Goal: Information Seeking & Learning: Check status

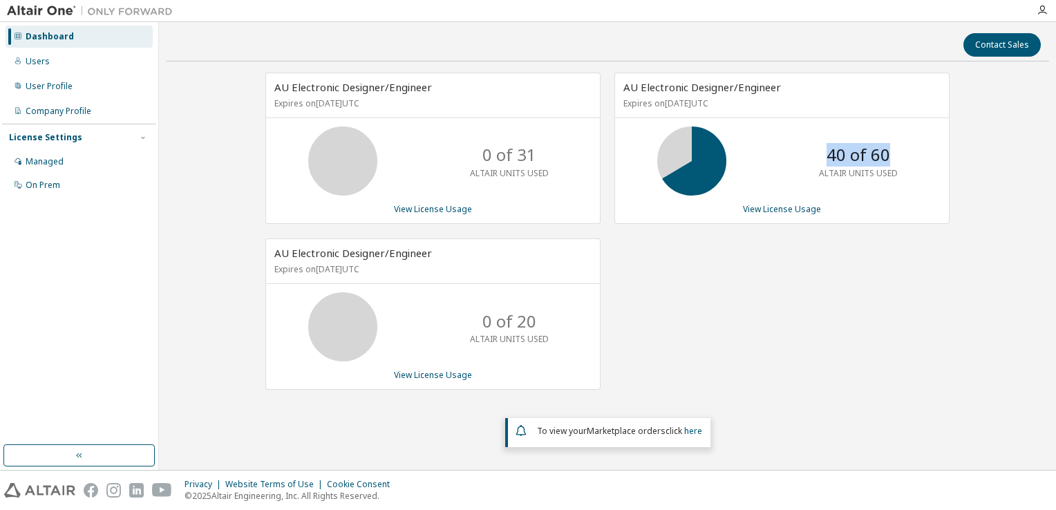
drag, startPoint x: 827, startPoint y: 158, endPoint x: 893, endPoint y: 154, distance: 66.5
click at [893, 154] on div "40 of 60 ALTAIR UNITS USED" at bounding box center [858, 161] width 111 height 69
drag, startPoint x: 485, startPoint y: 319, endPoint x: 530, endPoint y: 319, distance: 44.9
click at [530, 319] on p "0 of 20" at bounding box center [510, 322] width 54 height 24
drag, startPoint x: 530, startPoint y: 319, endPoint x: 521, endPoint y: 318, distance: 8.3
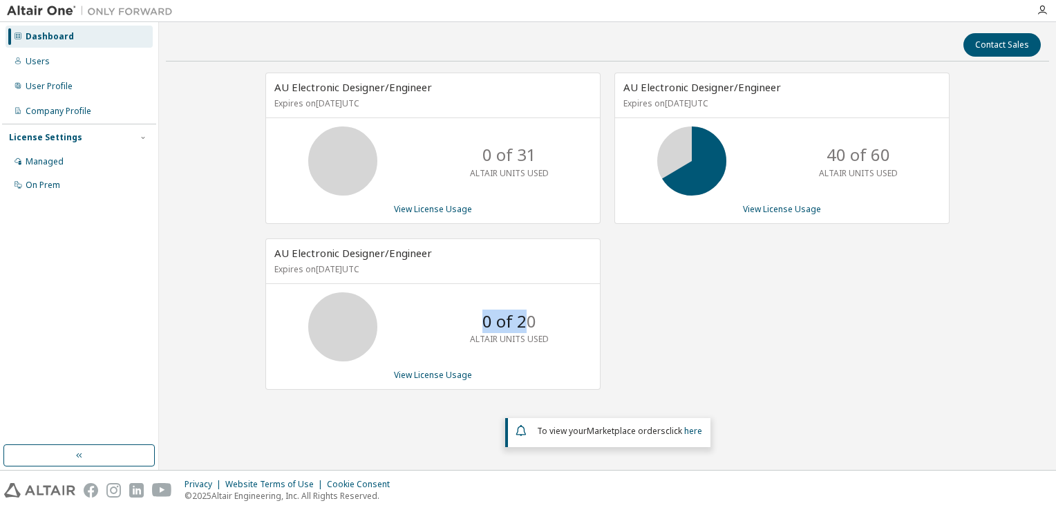
click at [530, 319] on p "0 of 20" at bounding box center [510, 322] width 54 height 24
drag, startPoint x: 274, startPoint y: 268, endPoint x: 449, endPoint y: 268, distance: 174.9
click at [449, 268] on p "Expires on September 18, 2025 UTC" at bounding box center [431, 269] width 314 height 12
drag, startPoint x: 449, startPoint y: 268, endPoint x: 501, endPoint y: 322, distance: 74.3
click at [501, 322] on p "0 of 20" at bounding box center [510, 322] width 54 height 24
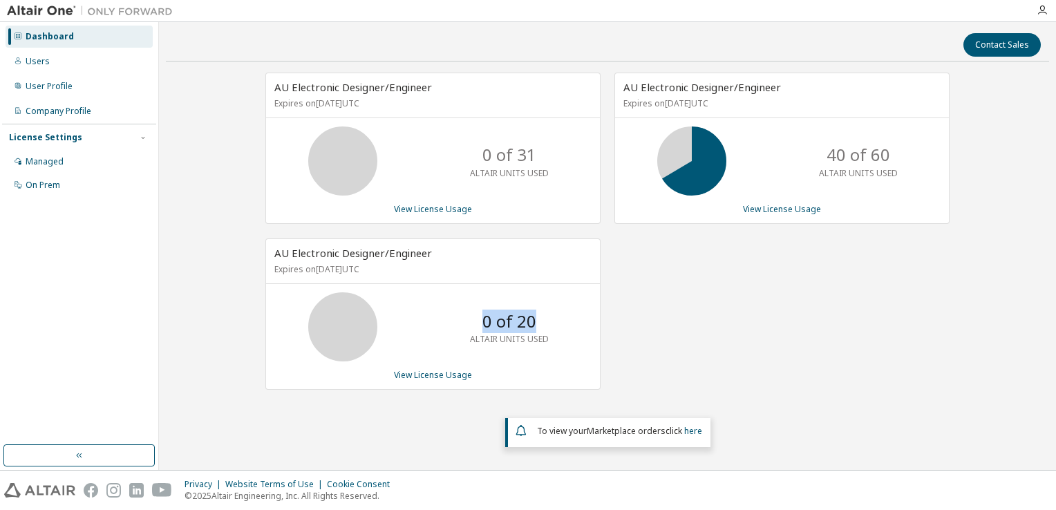
drag, startPoint x: 483, startPoint y: 321, endPoint x: 545, endPoint y: 318, distance: 62.3
click at [545, 318] on div "0 of 20 ALTAIR UNITS USED" at bounding box center [509, 326] width 111 height 69
click at [516, 319] on p "0 of 20" at bounding box center [510, 322] width 54 height 24
drag, startPoint x: 481, startPoint y: 316, endPoint x: 552, endPoint y: 307, distance: 71.8
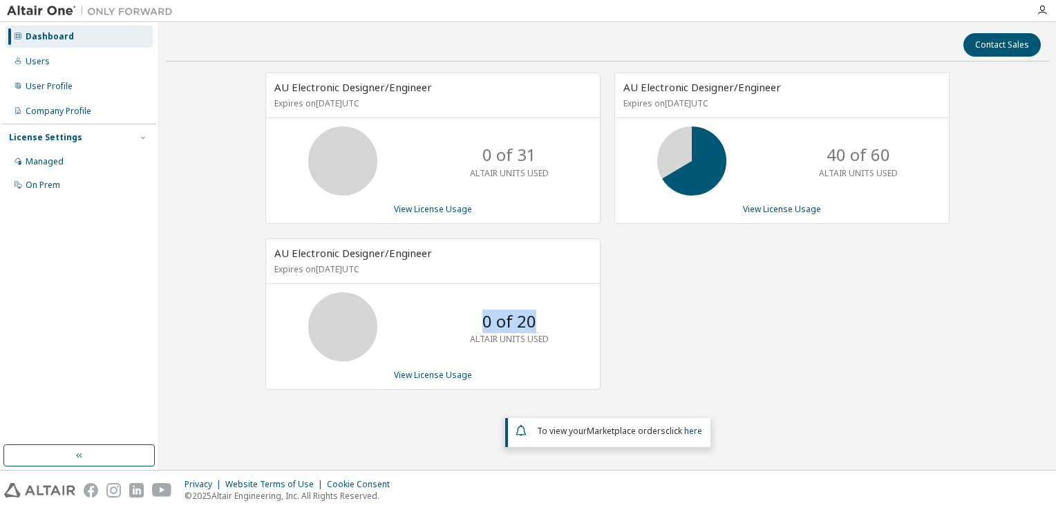
click at [552, 307] on div "0 of 20 ALTAIR UNITS USED" at bounding box center [509, 326] width 111 height 69
drag, startPoint x: 552, startPoint y: 307, endPoint x: 536, endPoint y: 308, distance: 16.7
click at [536, 310] on p "0 of 20" at bounding box center [510, 322] width 54 height 24
click at [744, 282] on div "AU Electronic Designer/Engineer Expires on [DATE] UTC 40 of 60 ALTAIR UNITS USE…" at bounding box center [775, 239] width 349 height 332
drag, startPoint x: 830, startPoint y: 153, endPoint x: 903, endPoint y: 151, distance: 73.3
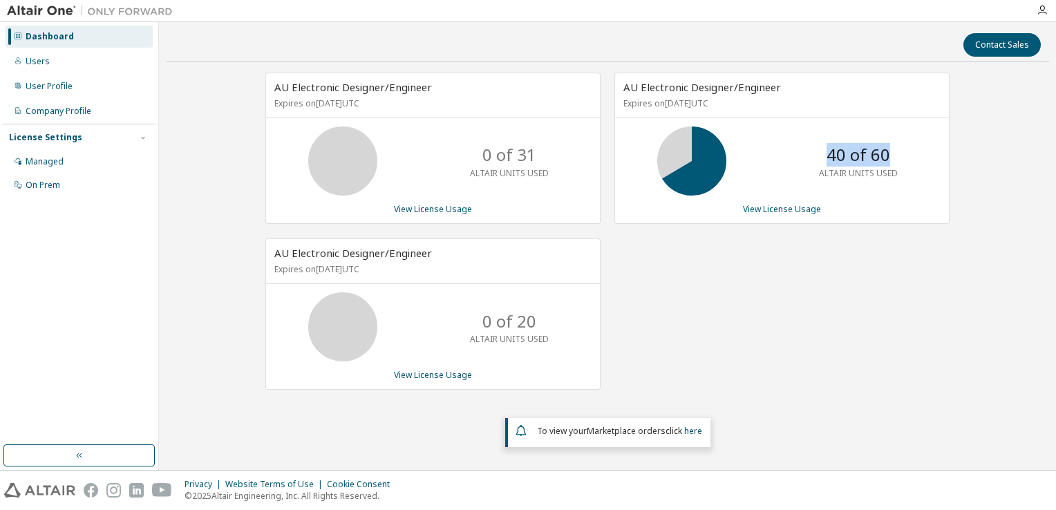
click at [903, 151] on div "40 of 60 ALTAIR UNITS USED" at bounding box center [858, 161] width 111 height 69
click at [841, 158] on p "40 of 60" at bounding box center [859, 155] width 64 height 24
drag, startPoint x: 830, startPoint y: 154, endPoint x: 890, endPoint y: 153, distance: 60.8
click at [890, 153] on div "40 of 60 ALTAIR UNITS USED" at bounding box center [858, 161] width 111 height 69
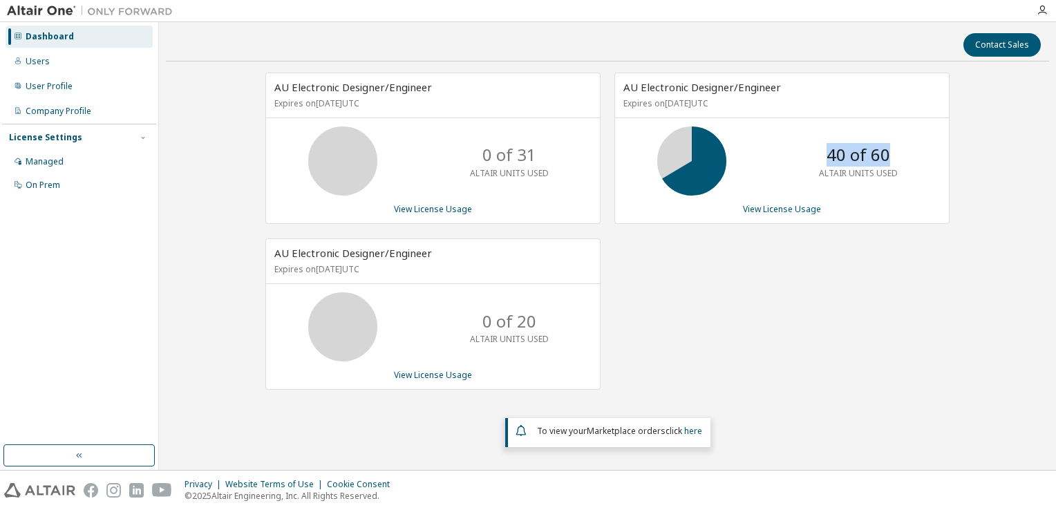
click at [890, 153] on div "40 of 60 ALTAIR UNITS USED" at bounding box center [858, 161] width 111 height 69
drag, startPoint x: 484, startPoint y: 153, endPoint x: 554, endPoint y: 174, distance: 73.7
click at [554, 174] on div "0 of 31 ALTAIR UNITS USED" at bounding box center [509, 161] width 111 height 69
click at [541, 212] on div "View License Usage" at bounding box center [432, 209] width 317 height 11
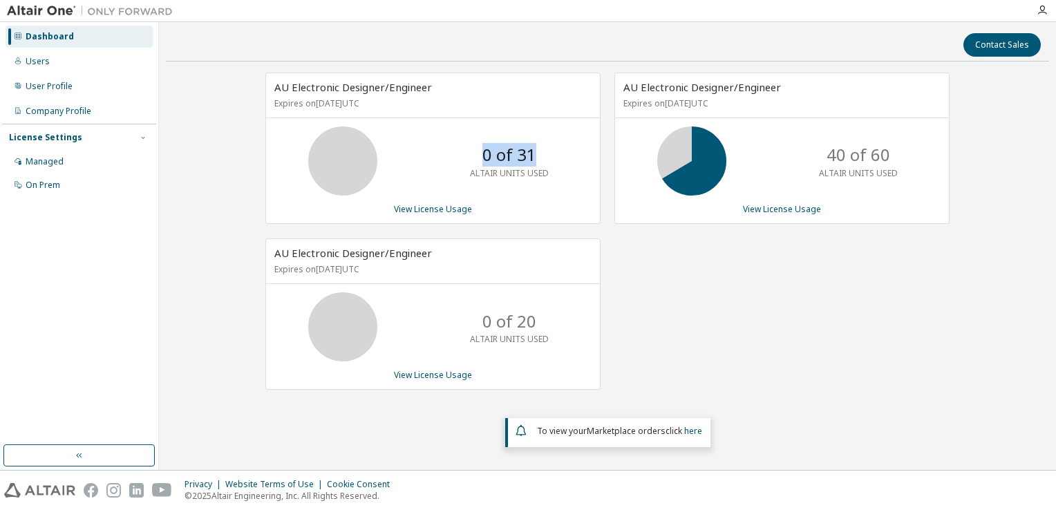
drag, startPoint x: 485, startPoint y: 152, endPoint x: 535, endPoint y: 153, distance: 49.8
click at [535, 153] on p "0 of 31" at bounding box center [510, 155] width 54 height 24
click at [541, 212] on div "View License Usage" at bounding box center [432, 209] width 317 height 11
drag, startPoint x: 829, startPoint y: 156, endPoint x: 923, endPoint y: 156, distance: 94.0
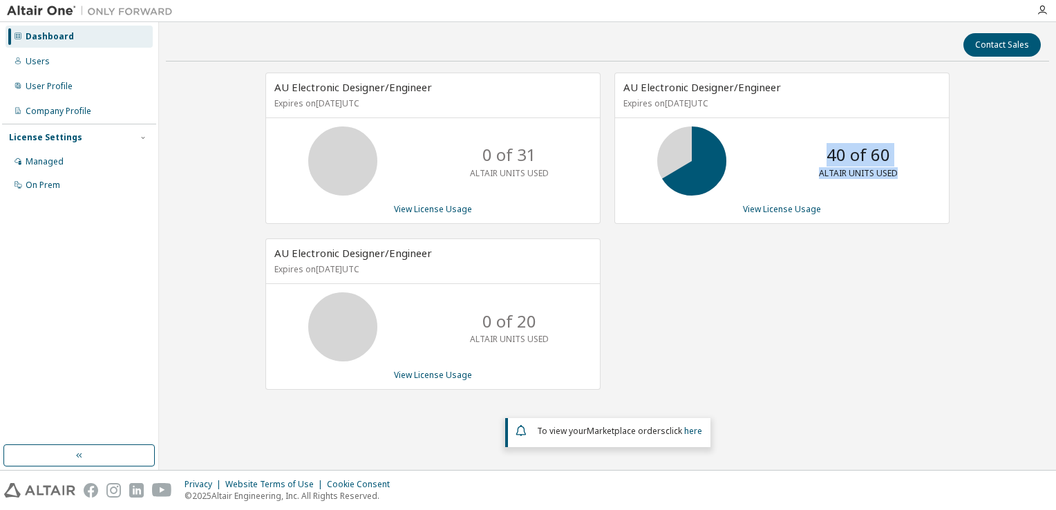
click at [923, 156] on div "40 of 60 ALTAIR UNITS USED" at bounding box center [782, 161] width 334 height 69
click at [501, 319] on p "0 of 20" at bounding box center [510, 322] width 54 height 24
drag, startPoint x: 827, startPoint y: 156, endPoint x: 897, endPoint y: 156, distance: 69.8
click at [897, 156] on div "40 of 60 ALTAIR UNITS USED" at bounding box center [858, 161] width 111 height 69
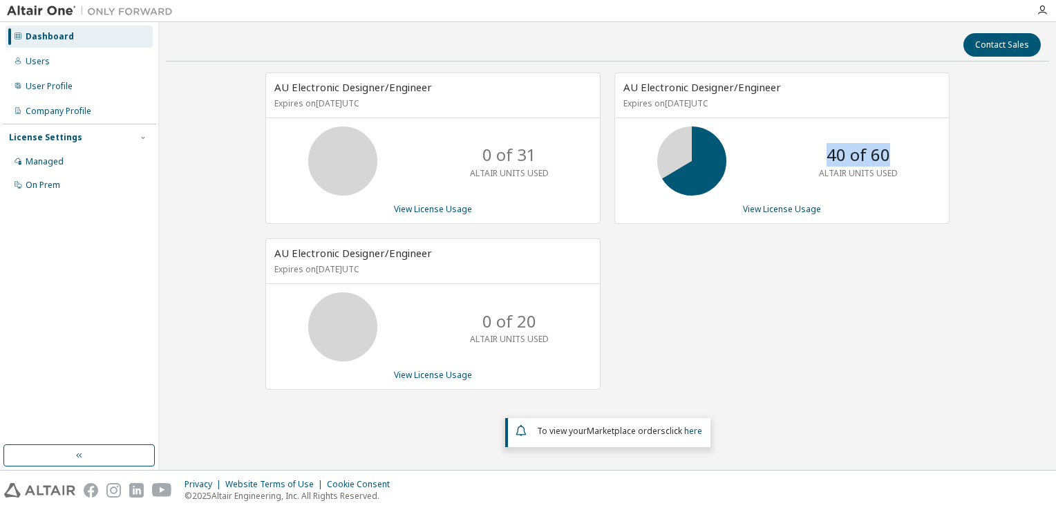
click at [877, 162] on p "40 of 60" at bounding box center [859, 155] width 64 height 24
click at [39, 62] on div "Users" at bounding box center [38, 61] width 24 height 11
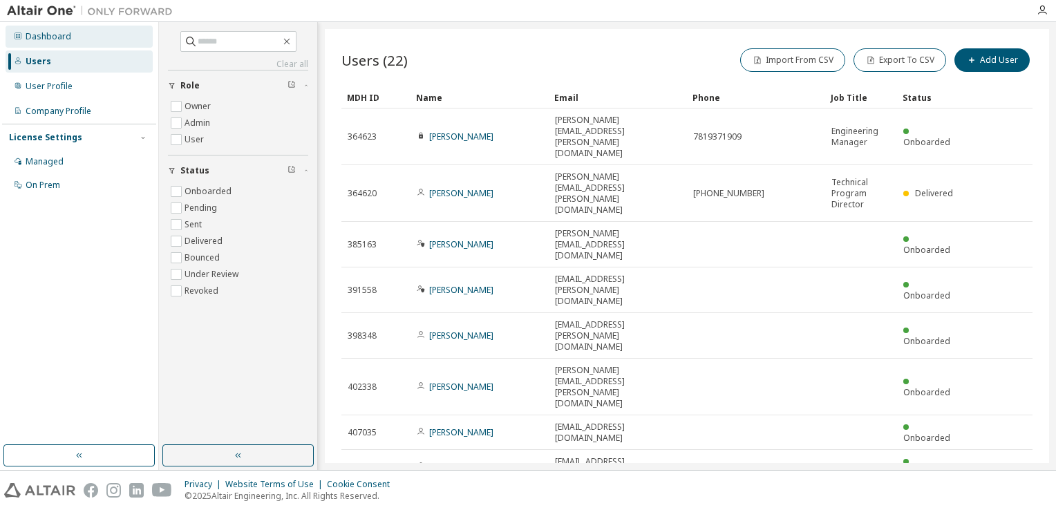
click at [68, 41] on div "Dashboard" at bounding box center [49, 36] width 46 height 11
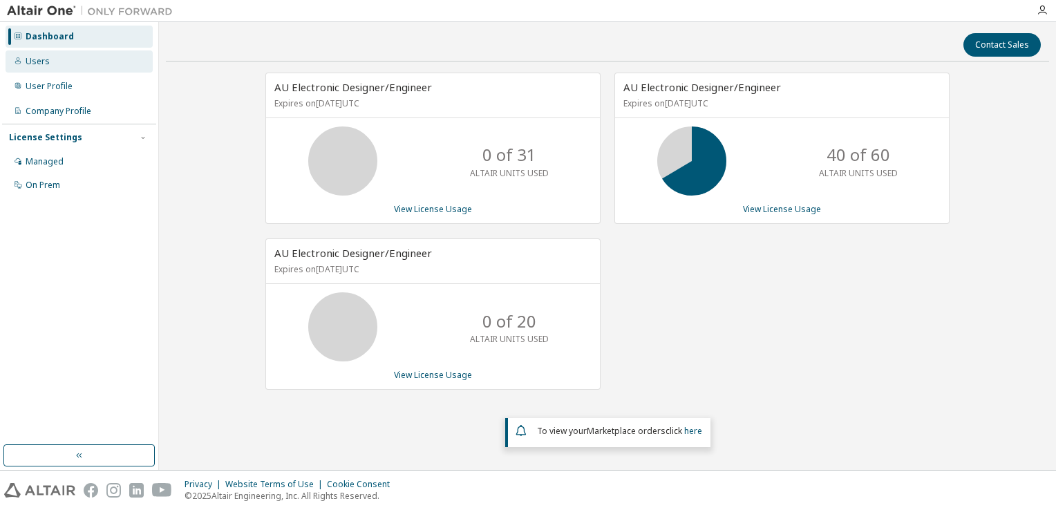
click at [75, 62] on div "Users" at bounding box center [79, 61] width 147 height 22
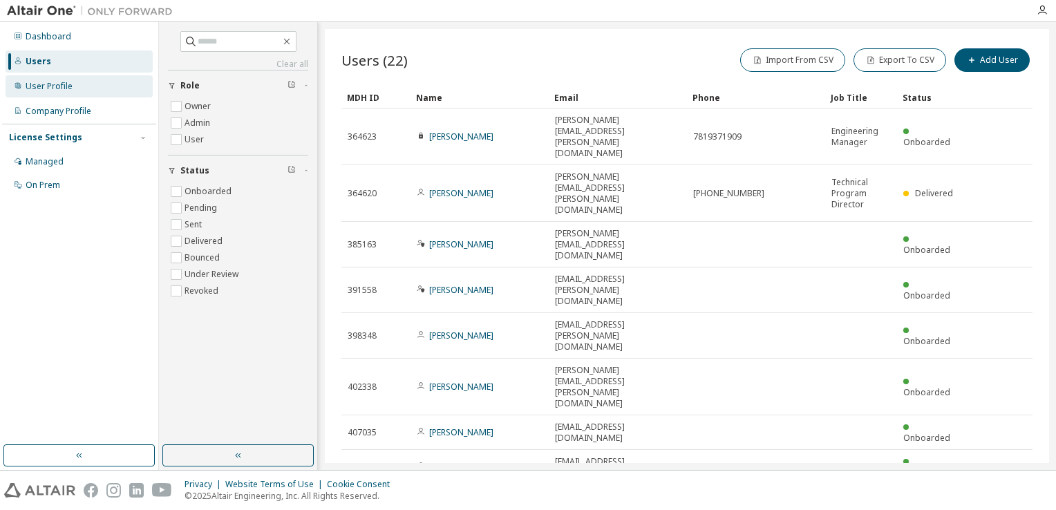
click at [64, 90] on div "User Profile" at bounding box center [49, 86] width 47 height 11
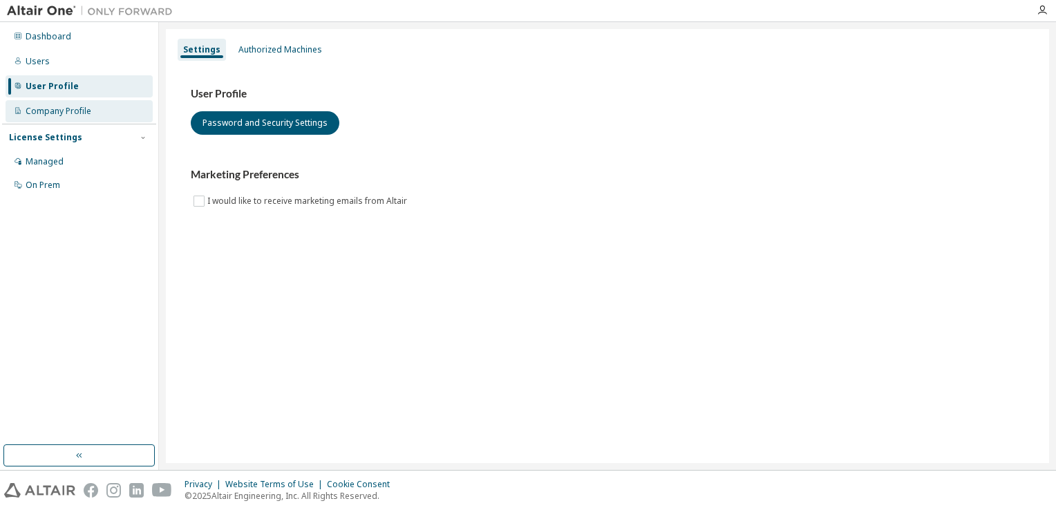
click at [82, 109] on div "Company Profile" at bounding box center [59, 111] width 66 height 11
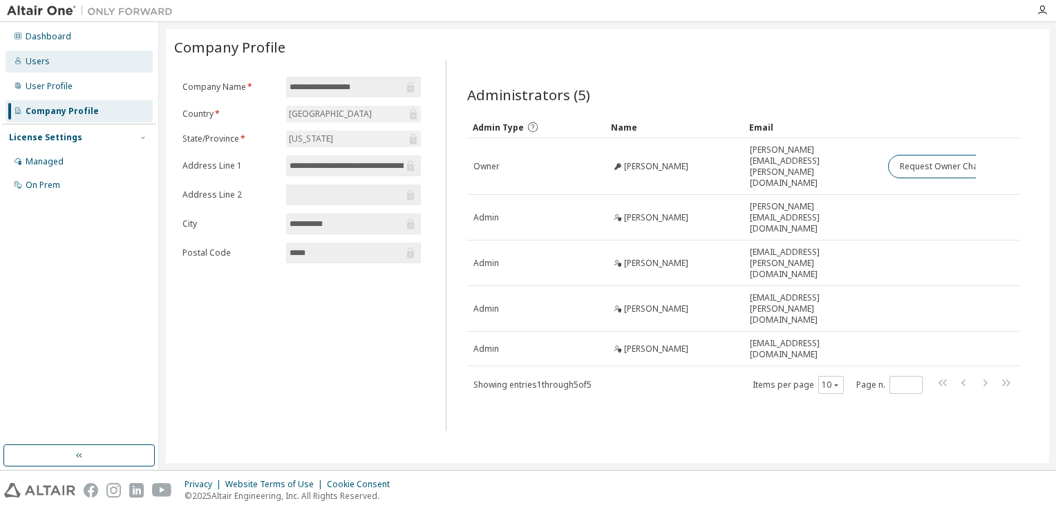
click at [79, 62] on div "Users" at bounding box center [79, 61] width 147 height 22
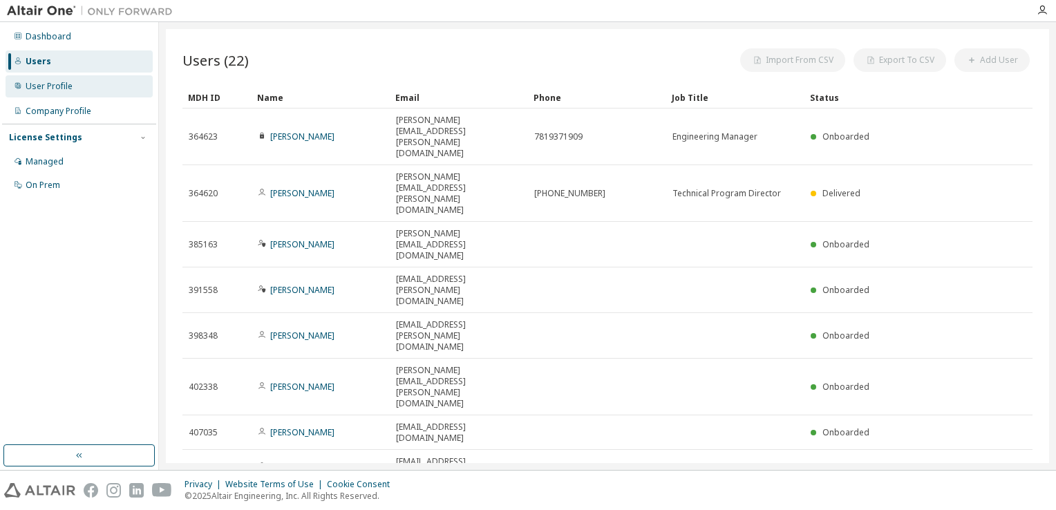
click at [75, 84] on div "User Profile" at bounding box center [79, 86] width 147 height 22
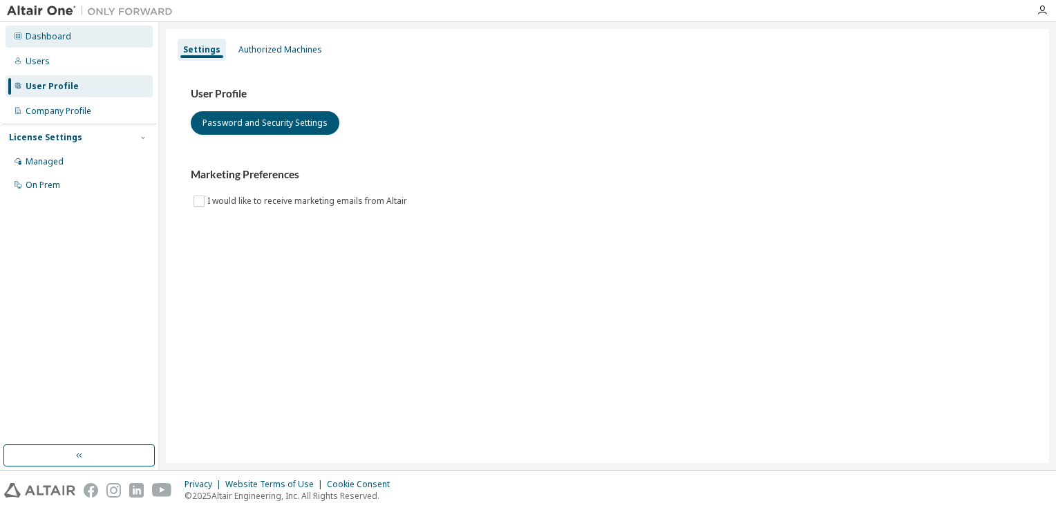
click at [62, 36] on div "Dashboard" at bounding box center [49, 36] width 46 height 11
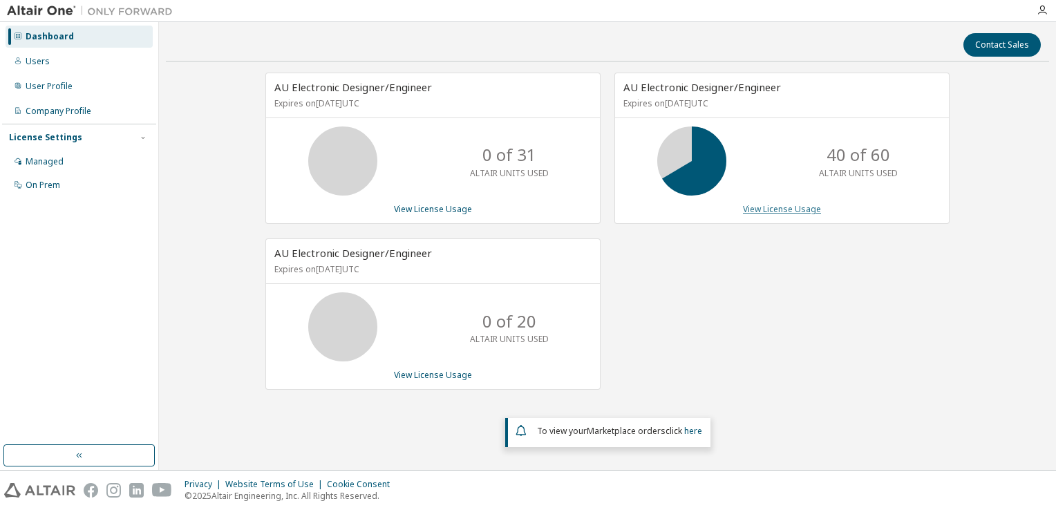
click at [785, 205] on link "View License Usage" at bounding box center [782, 209] width 78 height 12
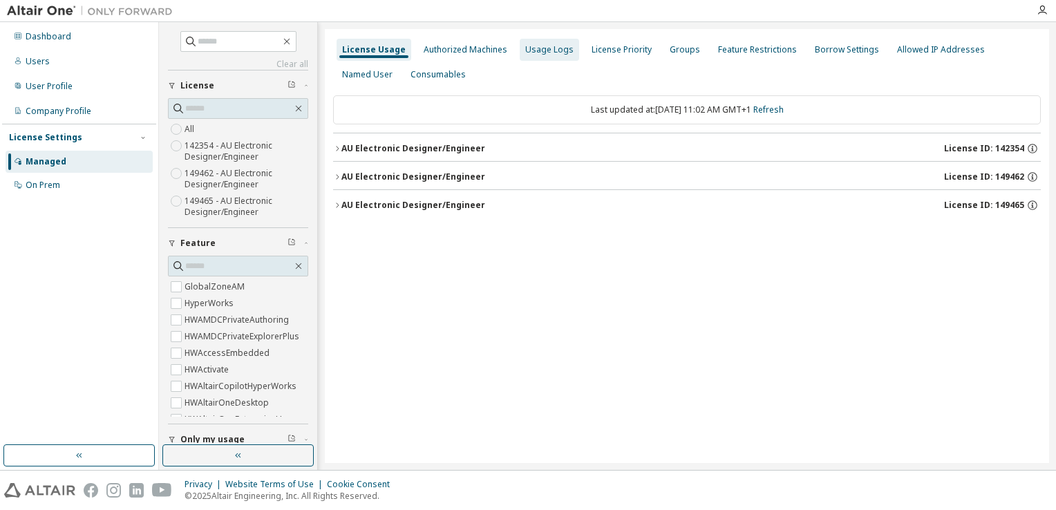
click at [544, 52] on div "Usage Logs" at bounding box center [549, 49] width 48 height 11
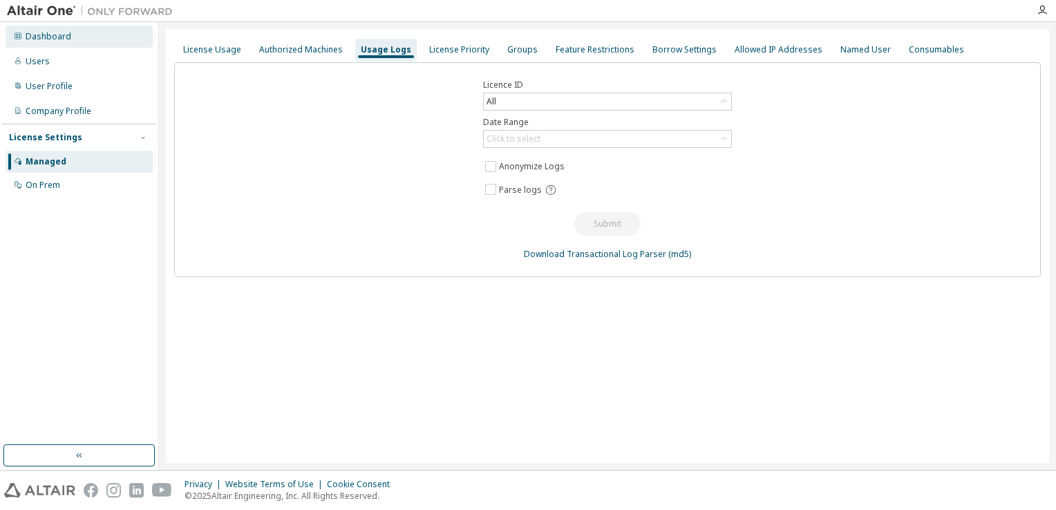
click at [64, 35] on div "Dashboard" at bounding box center [49, 36] width 46 height 11
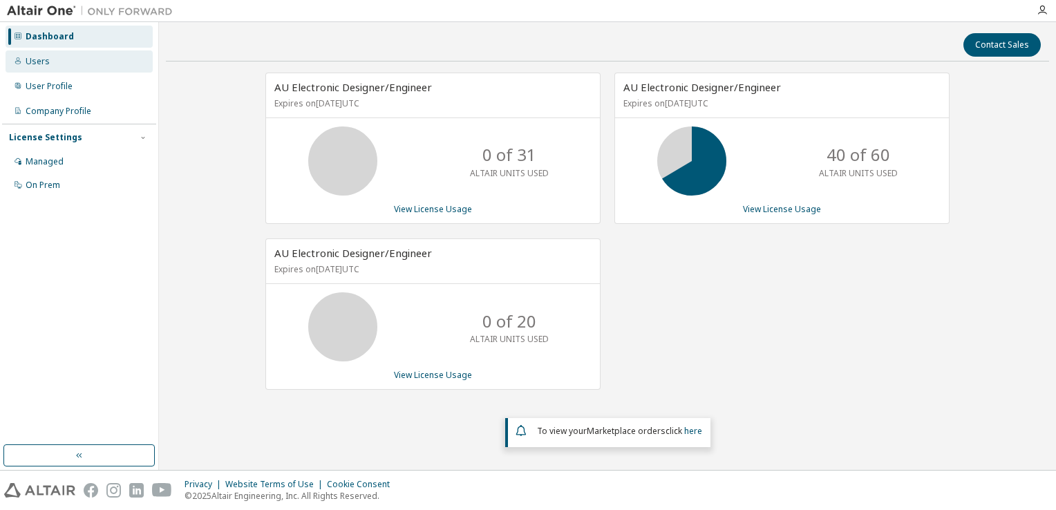
click at [59, 60] on div "Users" at bounding box center [79, 61] width 147 height 22
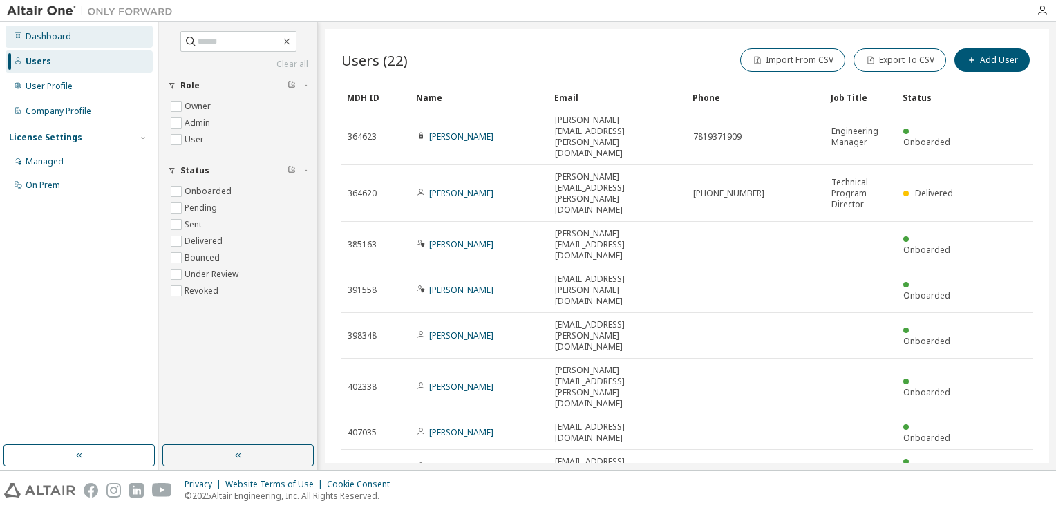
click at [100, 41] on div "Dashboard" at bounding box center [79, 37] width 147 height 22
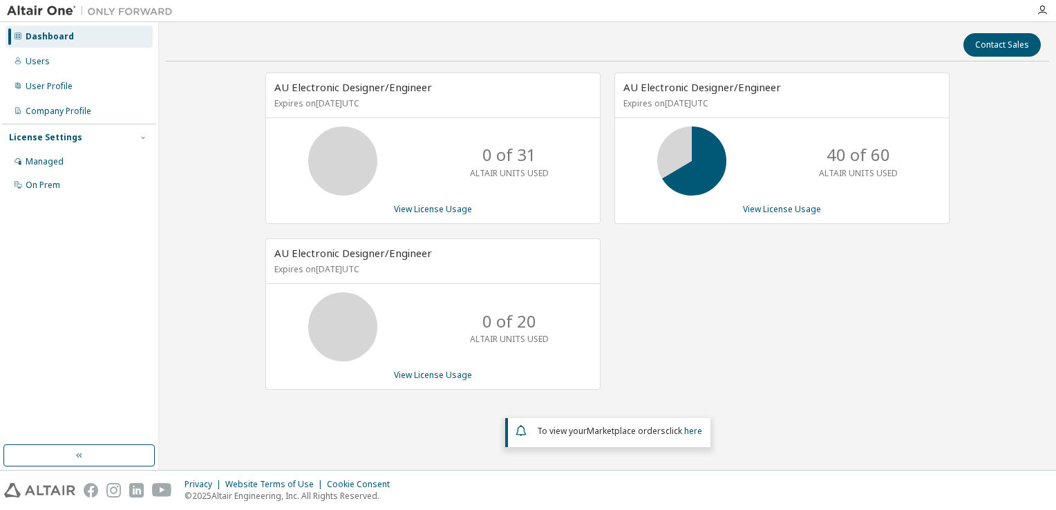
click at [685, 148] on icon at bounding box center [692, 161] width 35 height 35
click at [777, 209] on link "View License Usage" at bounding box center [782, 209] width 78 height 12
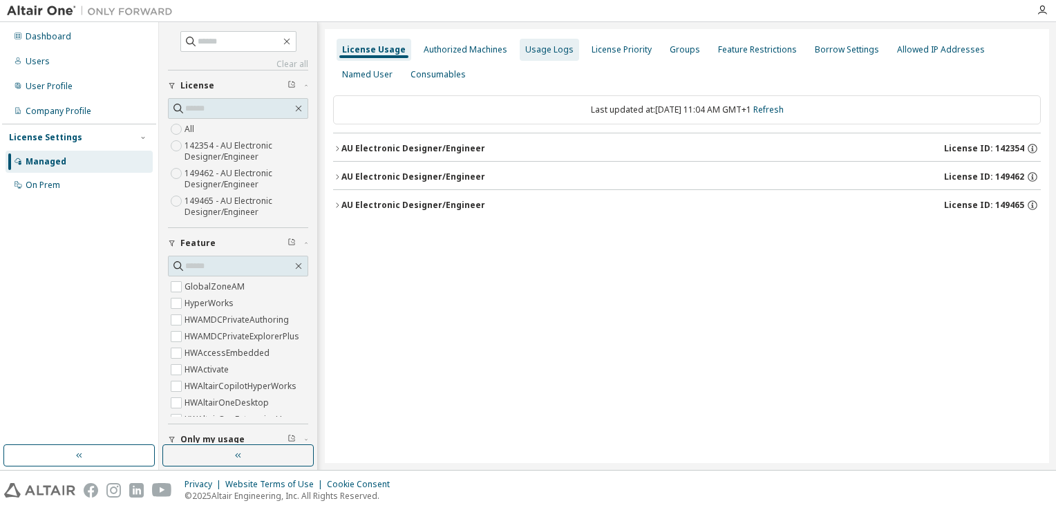
click at [552, 51] on div "Usage Logs" at bounding box center [549, 49] width 48 height 11
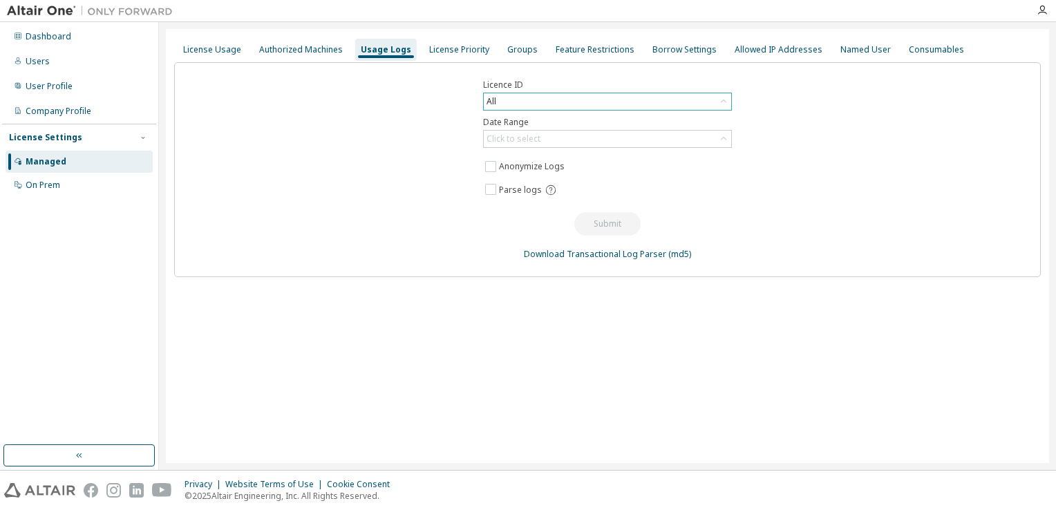
click at [556, 101] on div "All" at bounding box center [608, 101] width 248 height 17
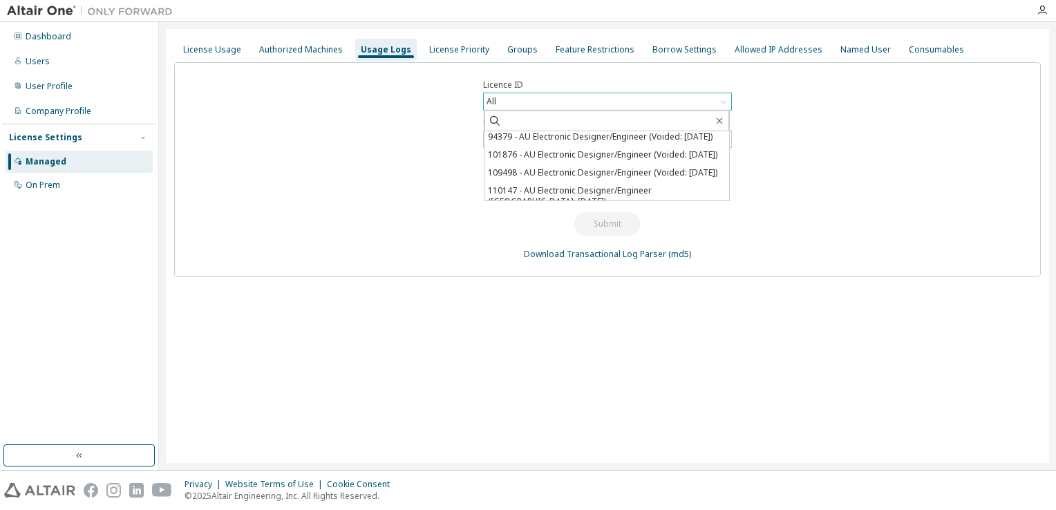
scroll to position [207, 0]
click at [929, 159] on div "Licence ID All All 140296 - AU Electronic Designer/Engineer (Expired) 142354 - …" at bounding box center [607, 169] width 867 height 215
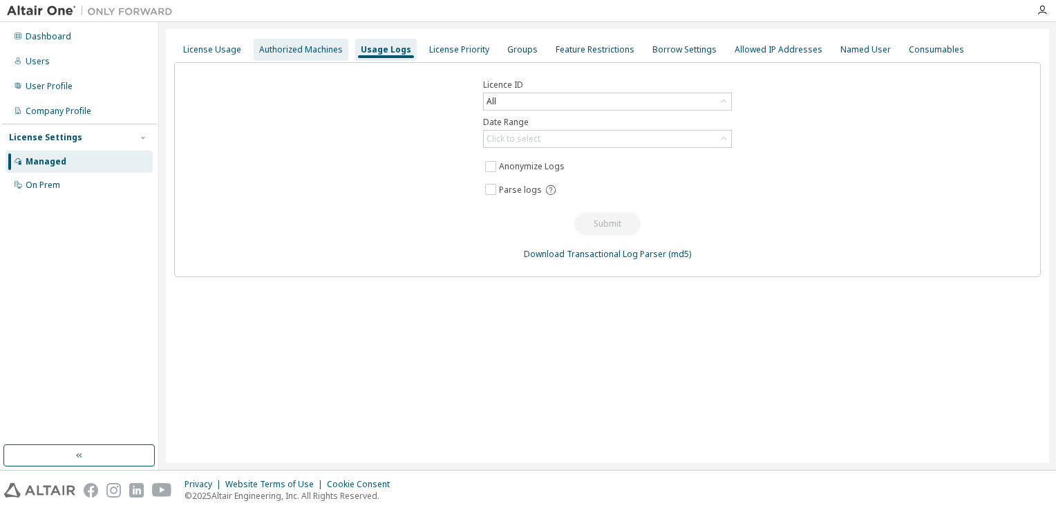
click at [289, 53] on div "Authorized Machines" at bounding box center [301, 49] width 84 height 11
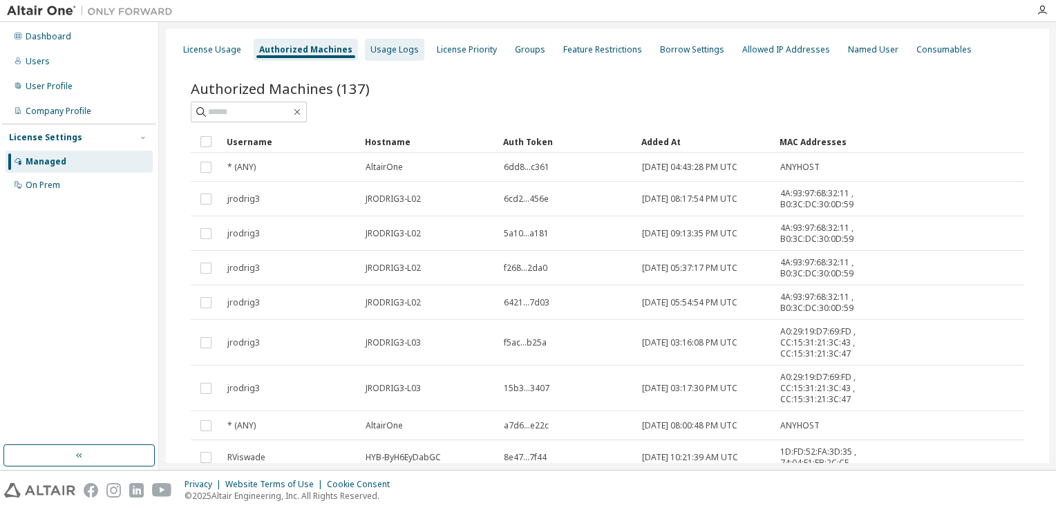
click at [394, 53] on div "Usage Logs" at bounding box center [395, 49] width 48 height 11
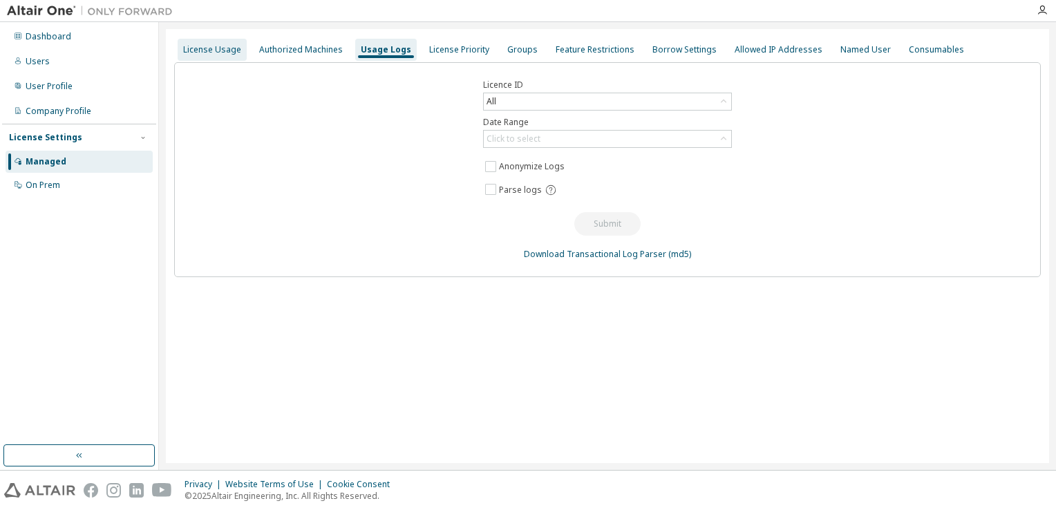
click at [229, 55] on div "License Usage" at bounding box center [212, 49] width 58 height 11
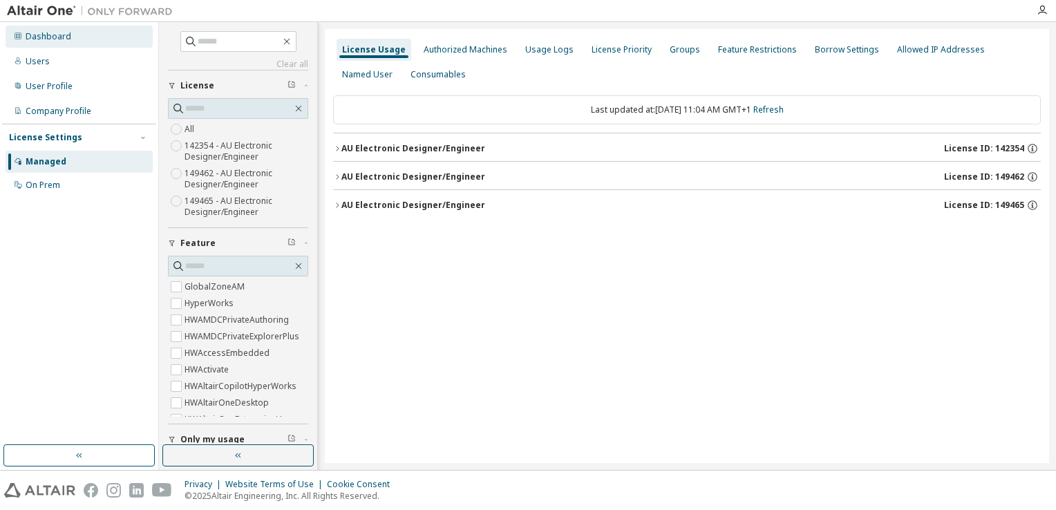
click at [55, 38] on div "Dashboard" at bounding box center [49, 36] width 46 height 11
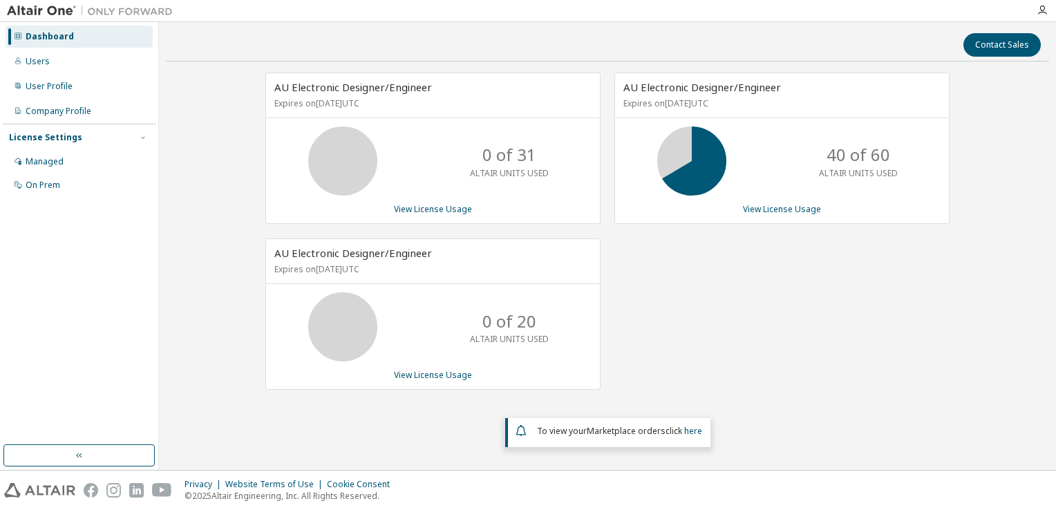
click at [725, 346] on div "AU Electronic Designer/Engineer Expires on [DATE] UTC 40 of 60 ALTAIR UNITS USE…" at bounding box center [775, 239] width 349 height 332
click at [688, 362] on div "AU Electronic Designer/Engineer Expires on [DATE] UTC 40 of 60 ALTAIR UNITS USE…" at bounding box center [775, 239] width 349 height 332
click at [55, 65] on div "Users" at bounding box center [79, 61] width 147 height 22
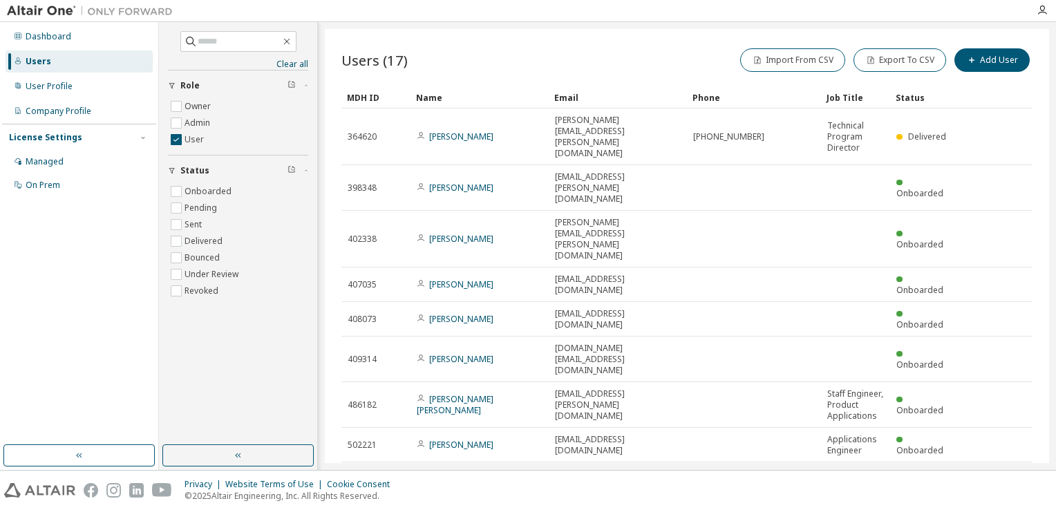
type input "*"
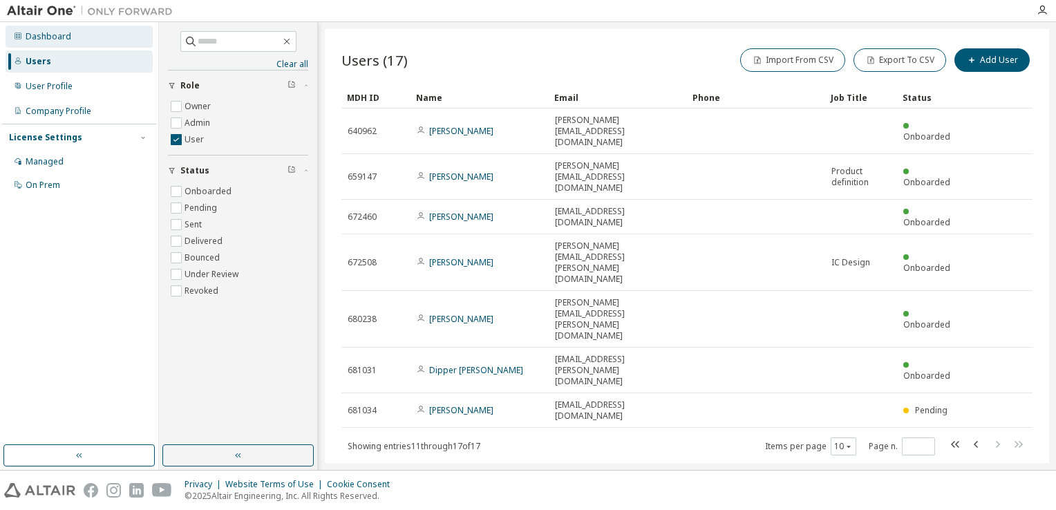
click at [51, 38] on div "Dashboard" at bounding box center [49, 36] width 46 height 11
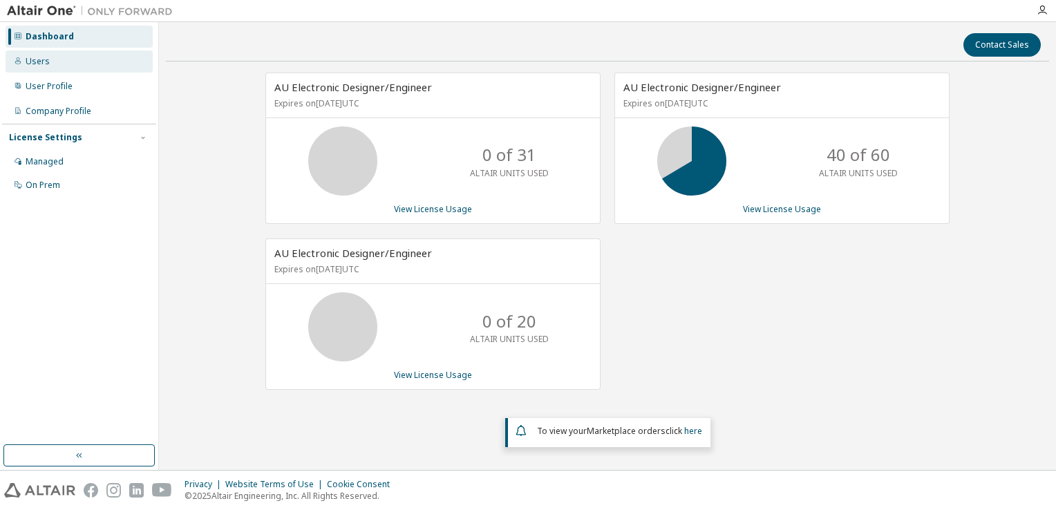
click at [58, 65] on div "Users" at bounding box center [79, 61] width 147 height 22
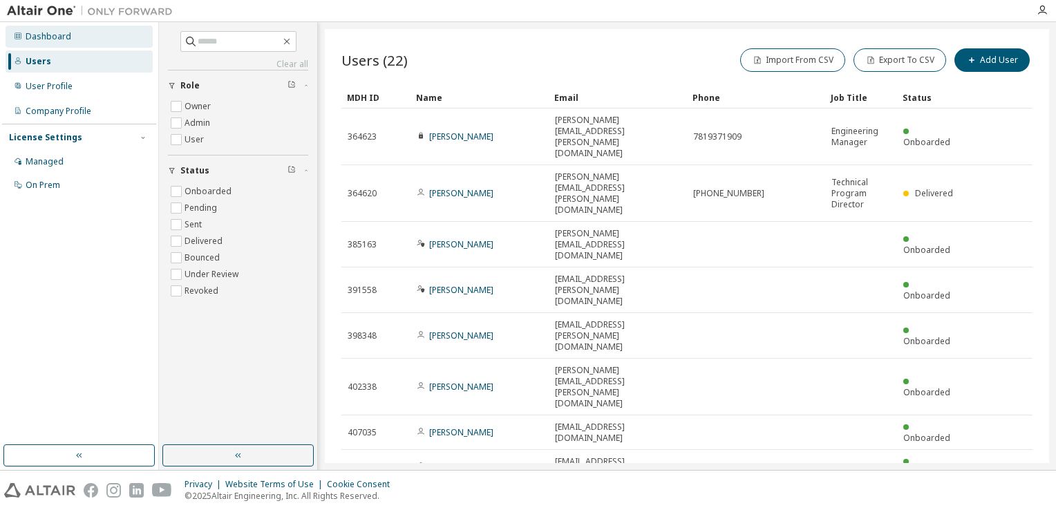
click at [61, 39] on div "Dashboard" at bounding box center [49, 36] width 46 height 11
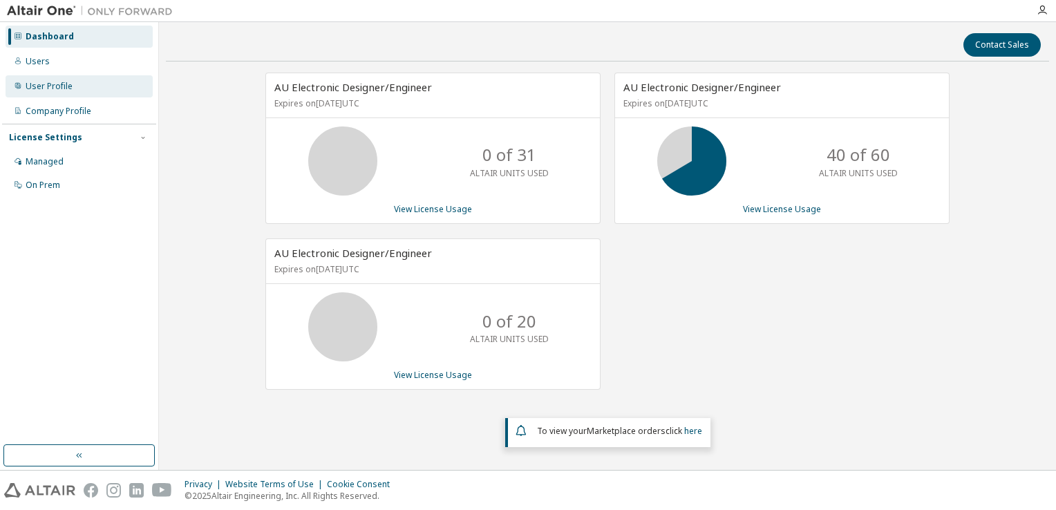
click at [60, 88] on div "User Profile" at bounding box center [49, 86] width 47 height 11
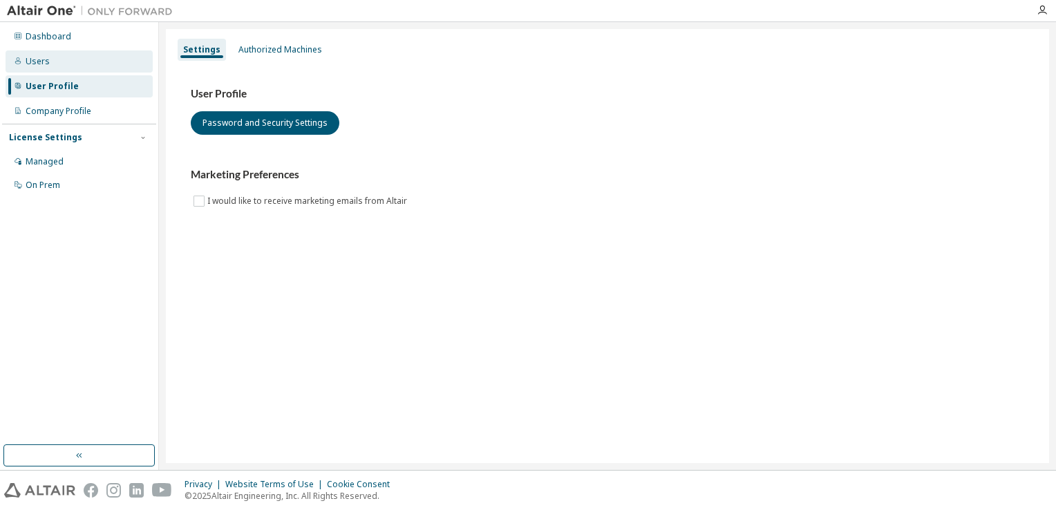
click at [56, 66] on div "Users" at bounding box center [79, 61] width 147 height 22
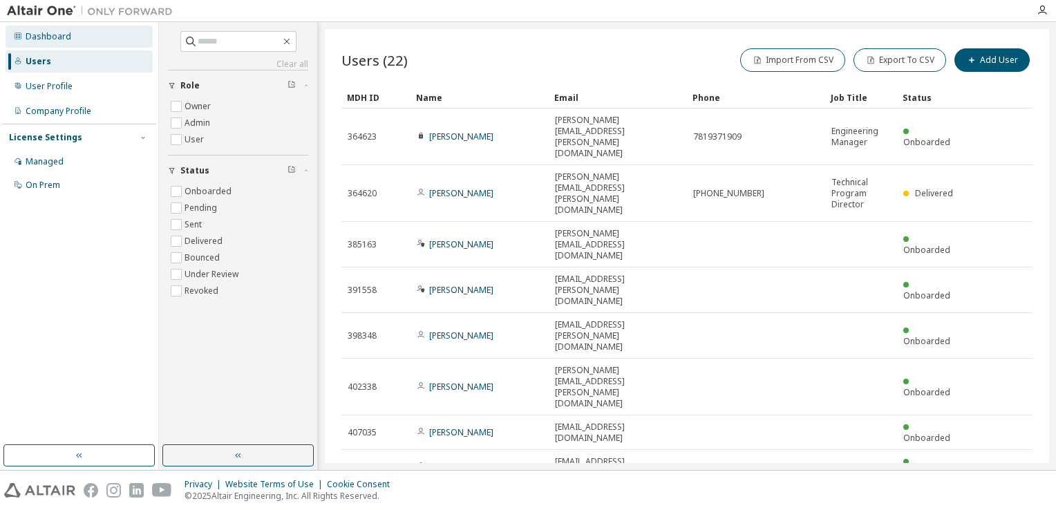
click at [58, 44] on div "Dashboard" at bounding box center [79, 37] width 147 height 22
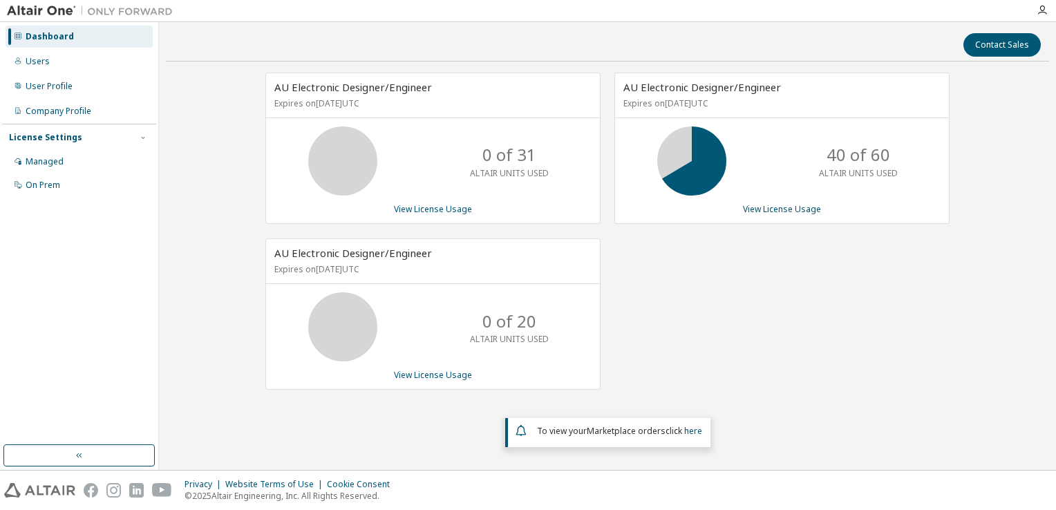
click at [765, 328] on div "AU Electronic Designer/Engineer Expires on [DATE] UTC 40 of 60 ALTAIR UNITS USE…" at bounding box center [775, 239] width 349 height 332
click at [727, 318] on div "AU Electronic Designer/Engineer Expires on [DATE] UTC 40 of 60 ALTAIR UNITS USE…" at bounding box center [775, 239] width 349 height 332
